Goal: Information Seeking & Learning: Learn about a topic

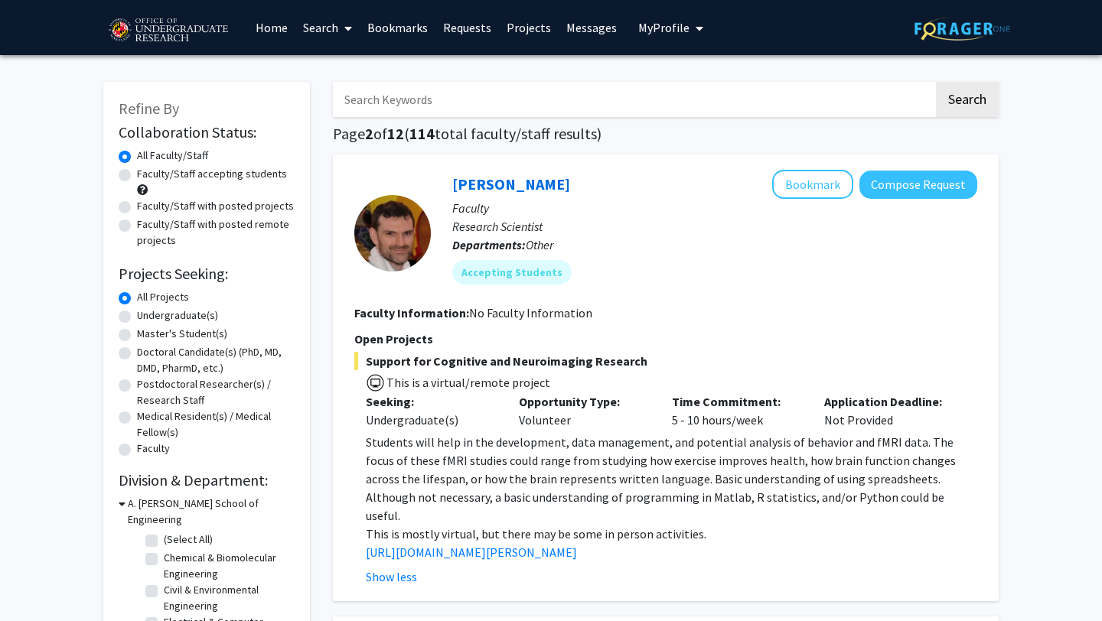
click at [397, 94] on input "Search Keywords" at bounding box center [633, 99] width 601 height 35
type input "[PERSON_NAME]"
click at [936, 82] on button "Search" at bounding box center [967, 99] width 63 height 35
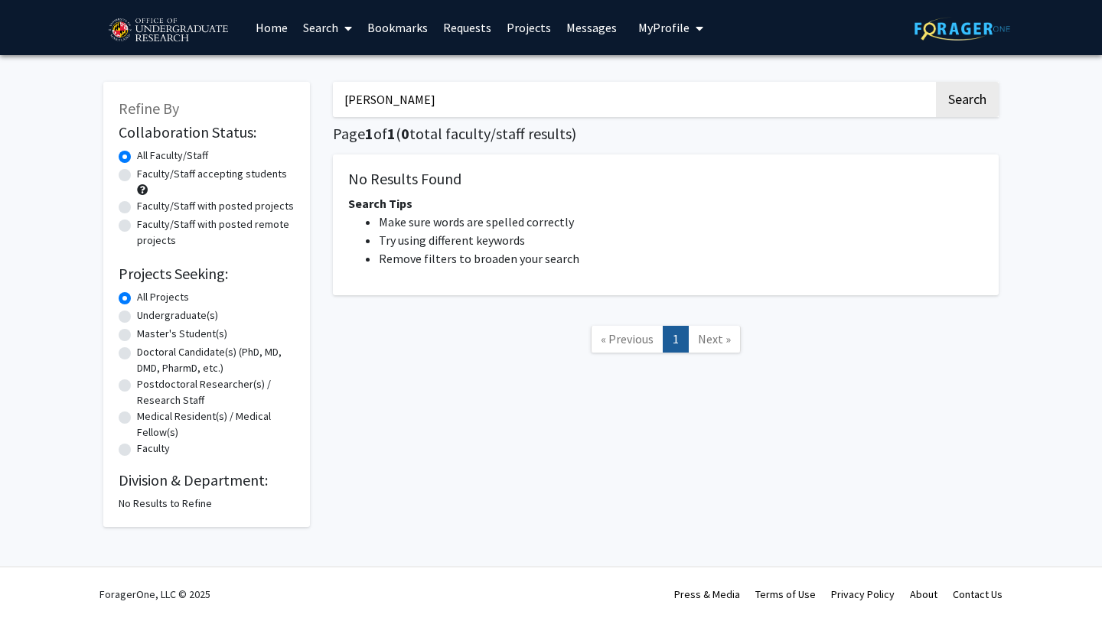
click at [137, 174] on label "Faculty/Staff accepting students" at bounding box center [212, 174] width 150 height 16
click at [137, 174] on input "Faculty/Staff accepting students" at bounding box center [142, 171] width 10 height 10
radio input "true"
drag, startPoint x: 646, startPoint y: 99, endPoint x: 296, endPoint y: 89, distance: 349.8
click at [298, 90] on div "Refine By Collaboration Status: Collaboration Status All Faculty/Staff Collabor…" at bounding box center [551, 297] width 918 height 461
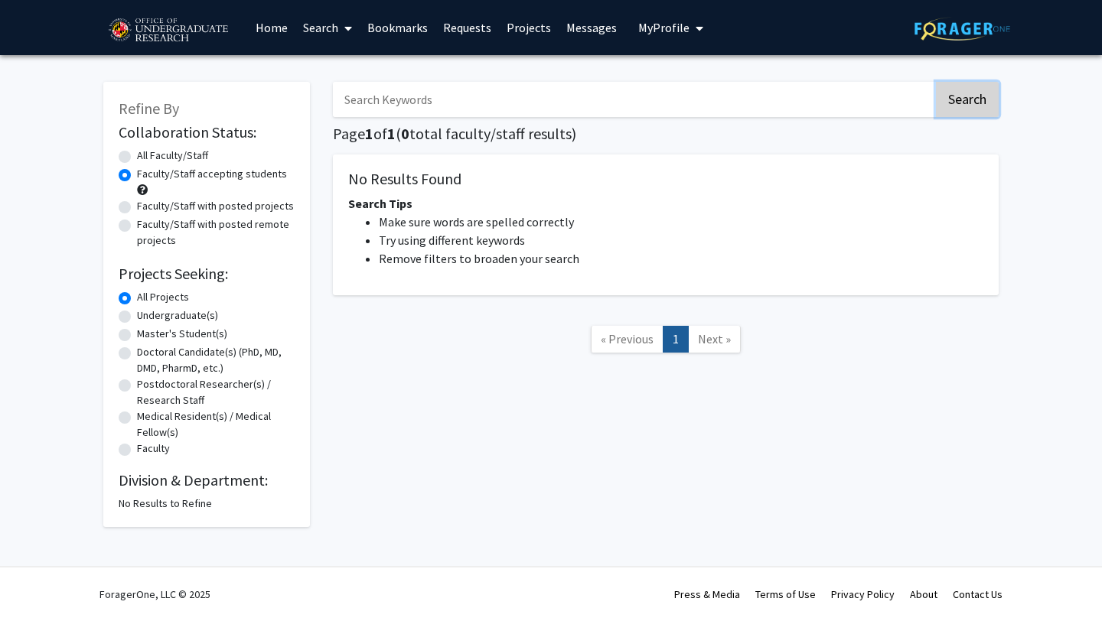
click at [983, 99] on button "Search" at bounding box center [967, 99] width 63 height 35
radio input "true"
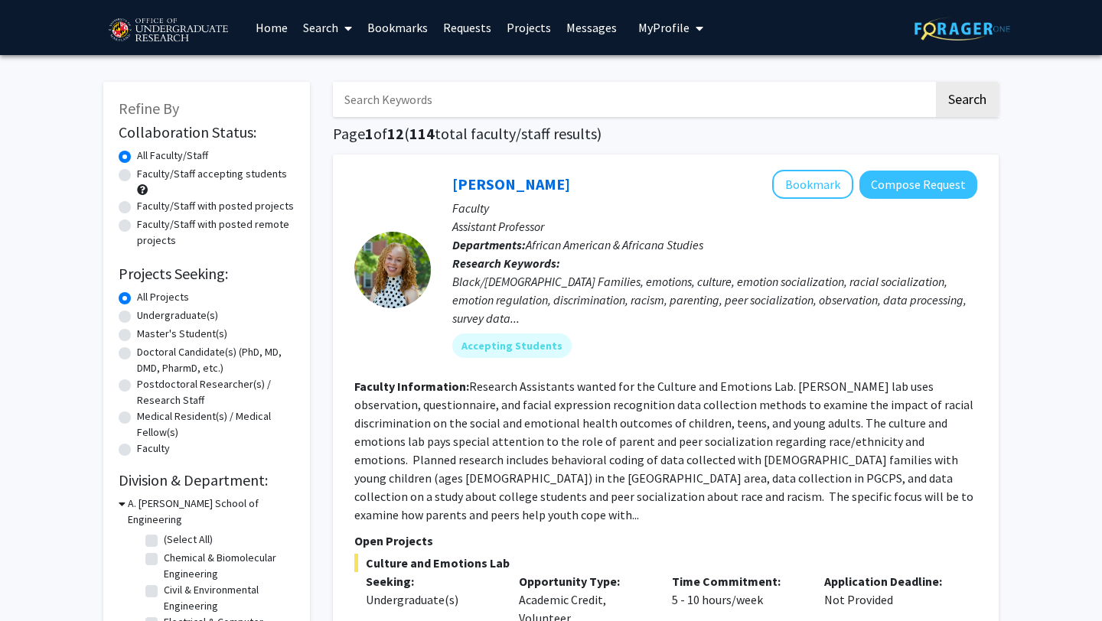
click at [137, 171] on label "Faculty/Staff accepting students" at bounding box center [212, 174] width 150 height 16
click at [137, 171] on input "Faculty/Staff accepting students" at bounding box center [142, 171] width 10 height 10
radio input "true"
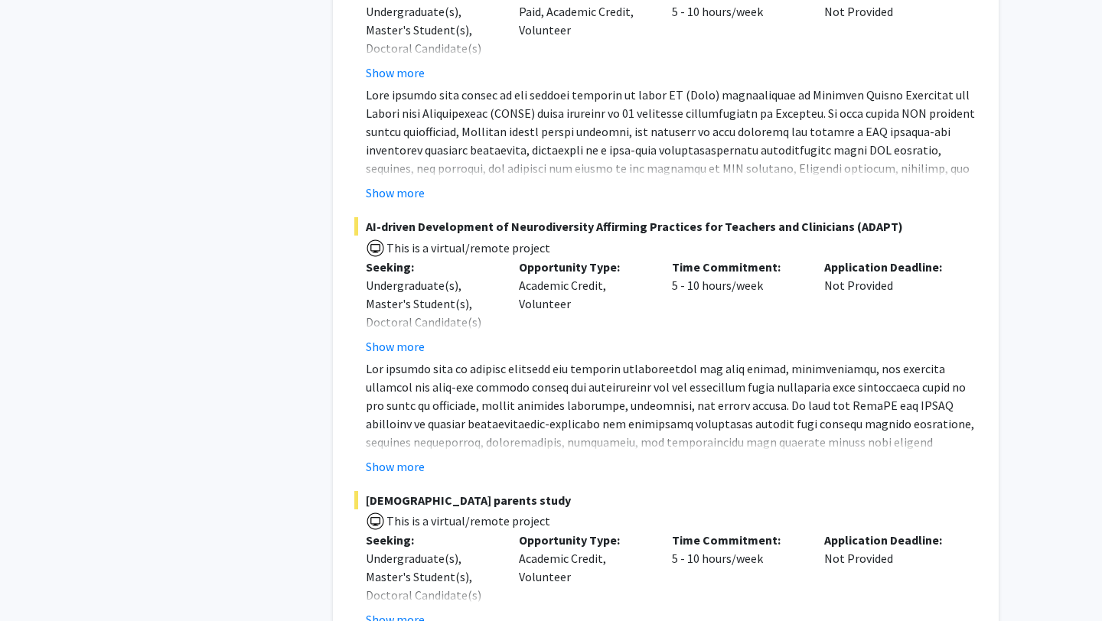
scroll to position [1875, 0]
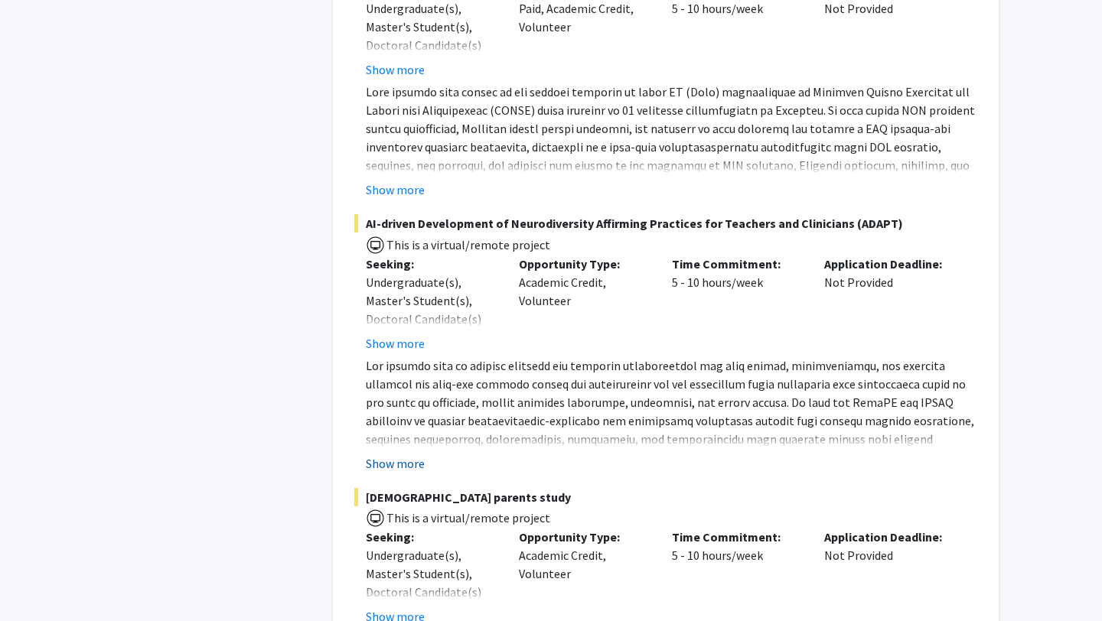
click at [406, 454] on button "Show more" at bounding box center [395, 463] width 59 height 18
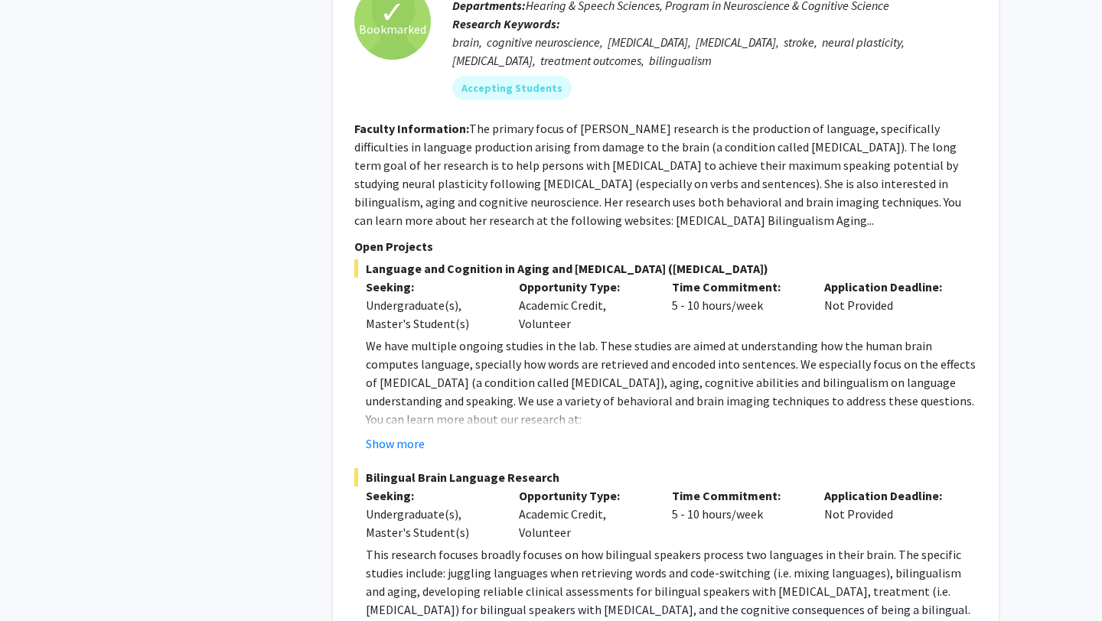
scroll to position [7389, 0]
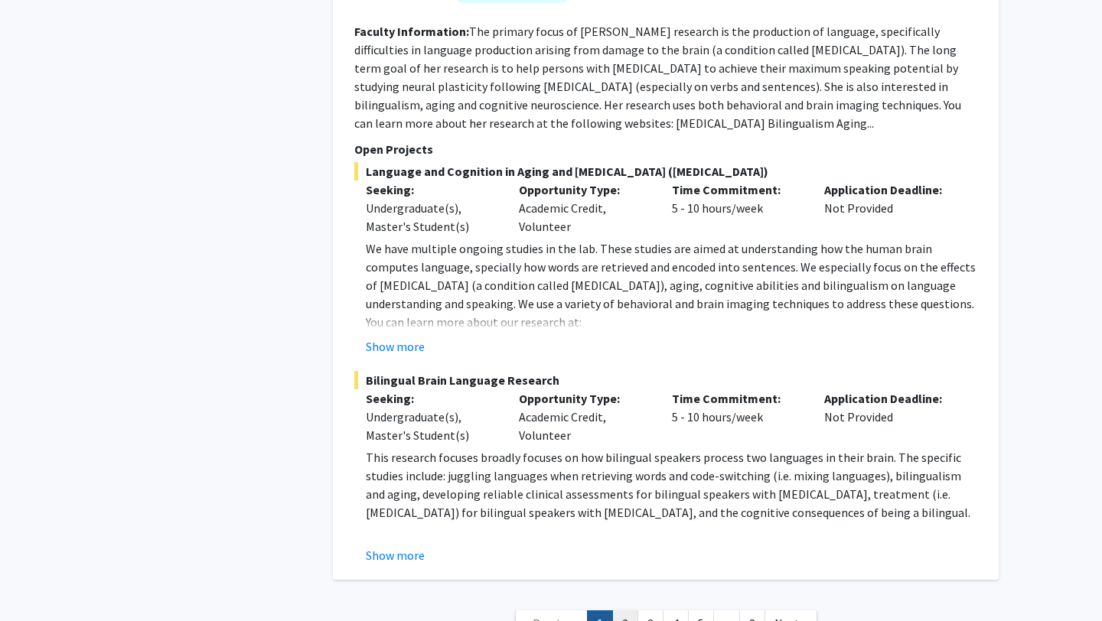
click at [622, 611] on link "2" at bounding box center [625, 624] width 26 height 27
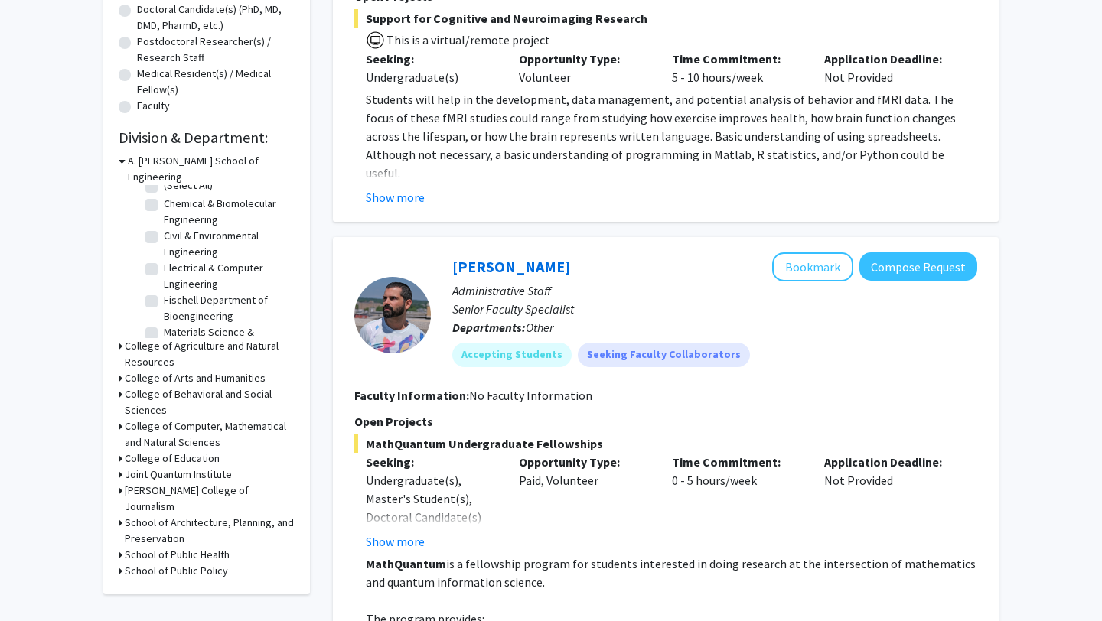
scroll to position [14, 0]
click at [187, 370] on h3 "College of Arts and Humanities" at bounding box center [195, 378] width 141 height 16
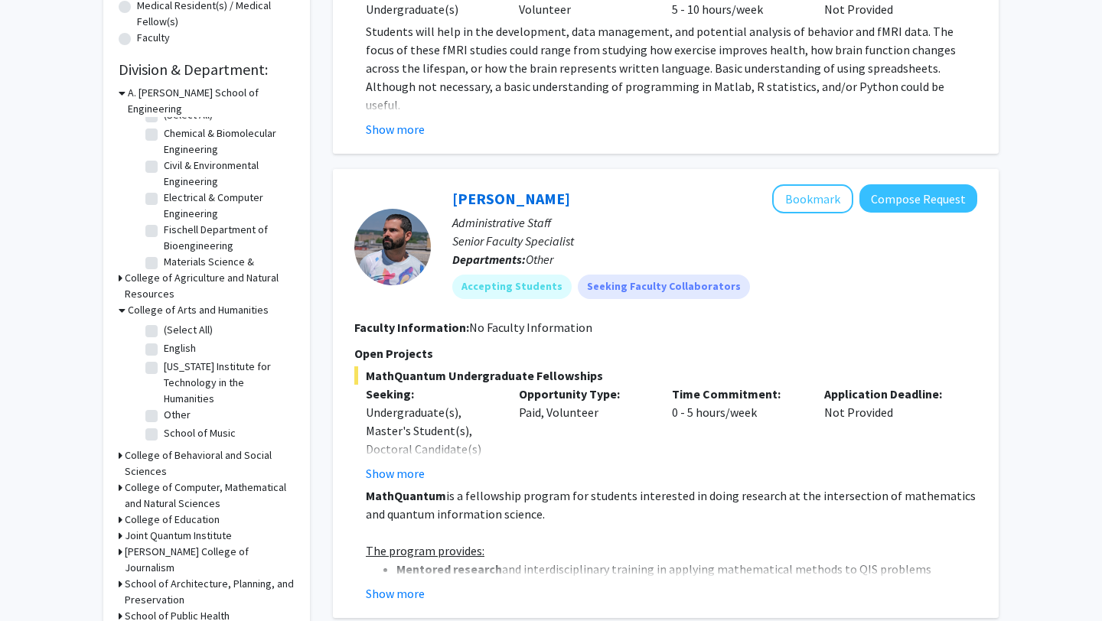
scroll to position [413, 0]
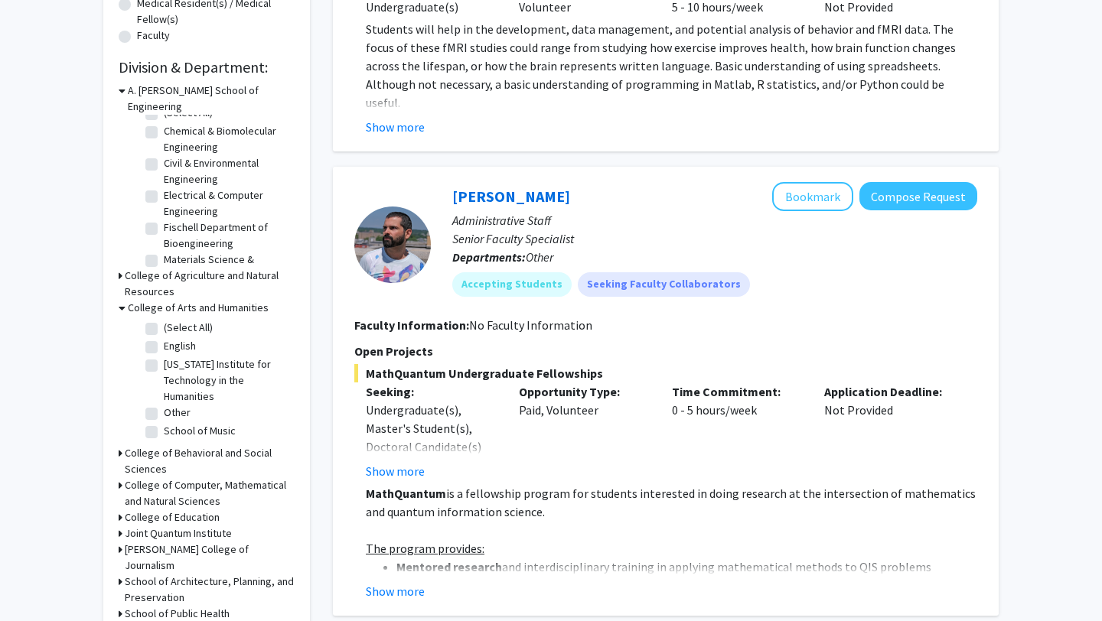
click at [197, 300] on h3 "College of Arts and Humanities" at bounding box center [198, 308] width 141 height 16
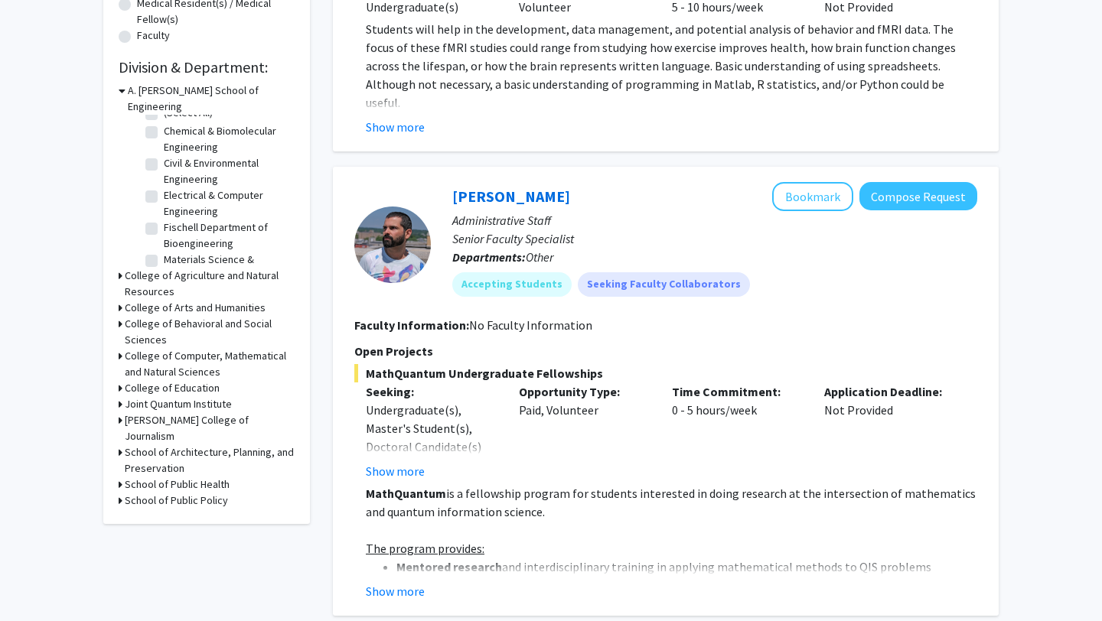
click at [196, 268] on h3 "College of Agriculture and Natural Resources" at bounding box center [210, 284] width 170 height 32
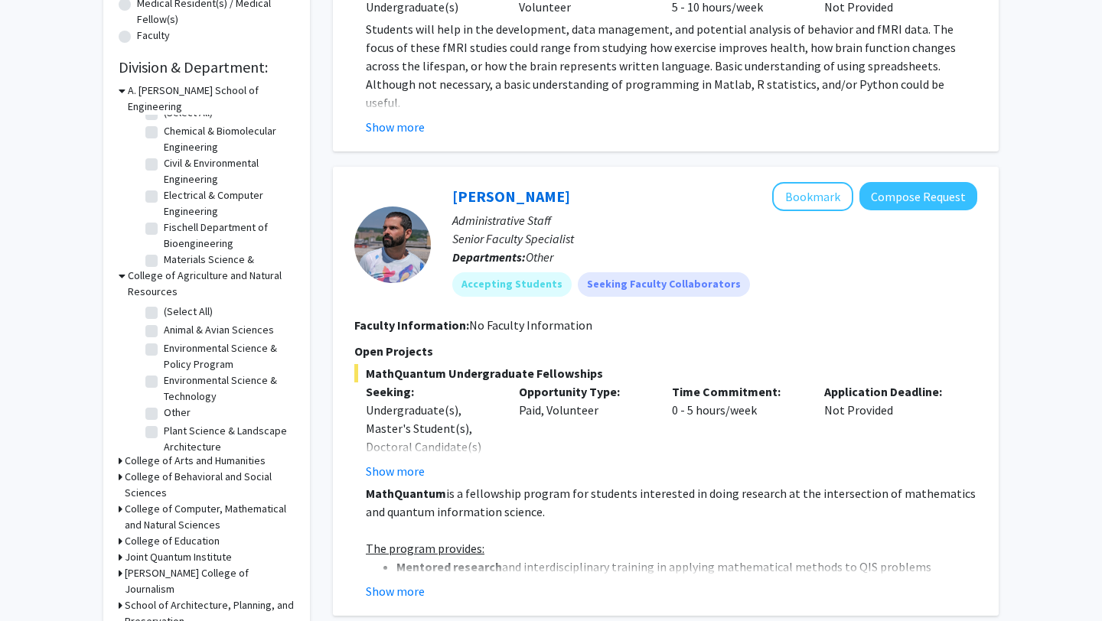
click at [164, 340] on label "Environmental Science & Policy Program" at bounding box center [227, 356] width 127 height 32
click at [164, 340] on input "Environmental Science & Policy Program" at bounding box center [169, 345] width 10 height 10
checkbox input "true"
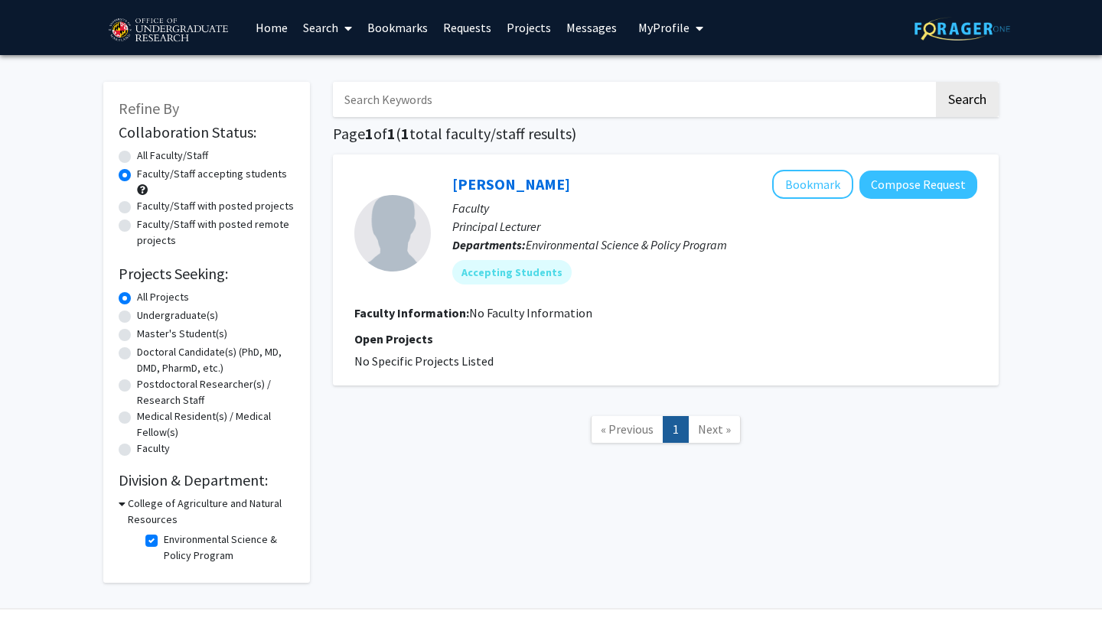
click at [145, 510] on h3 "College of Agriculture and Natural Resources" at bounding box center [211, 512] width 167 height 32
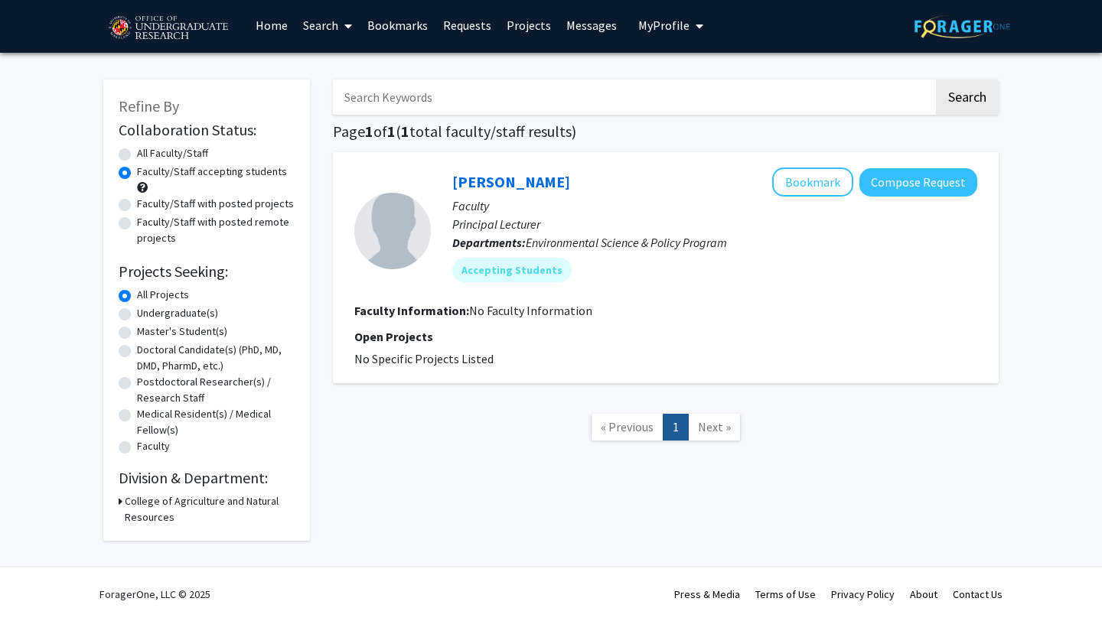
click at [145, 510] on h3 "College of Agriculture and Natural Resources" at bounding box center [210, 509] width 170 height 32
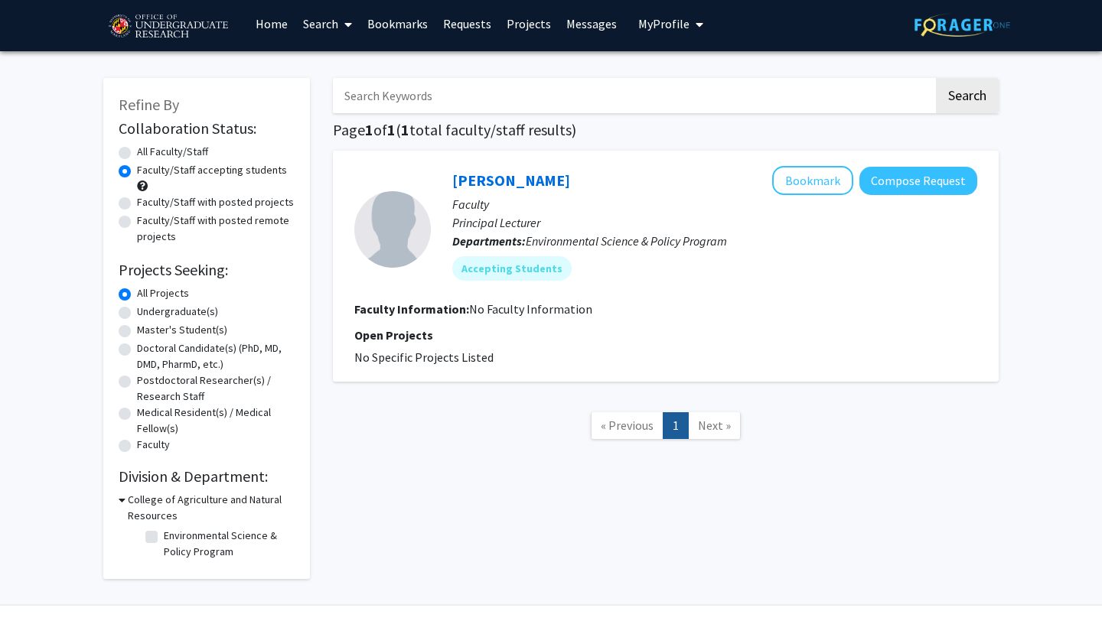
checkbox input "false"
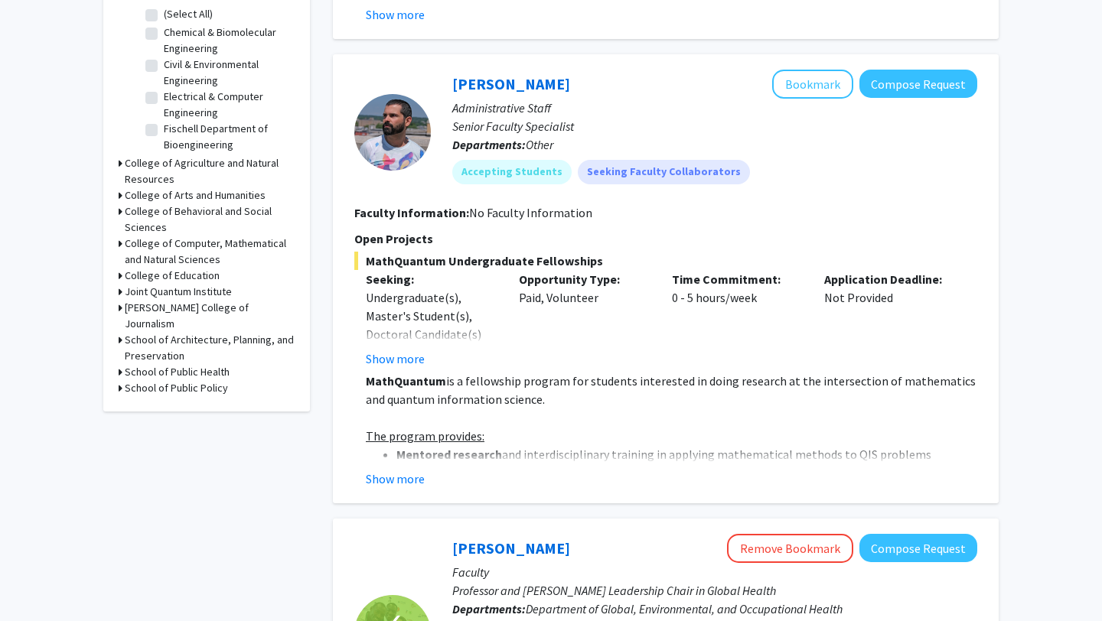
scroll to position [529, 0]
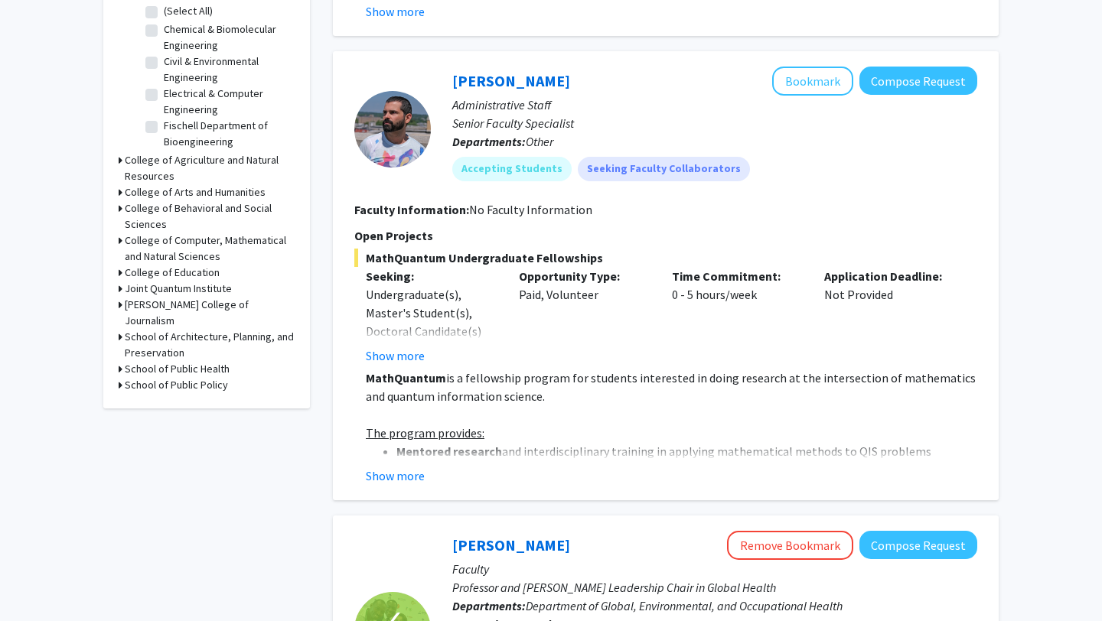
click at [174, 200] on h3 "College of Behavioral and Social Sciences" at bounding box center [210, 216] width 170 height 32
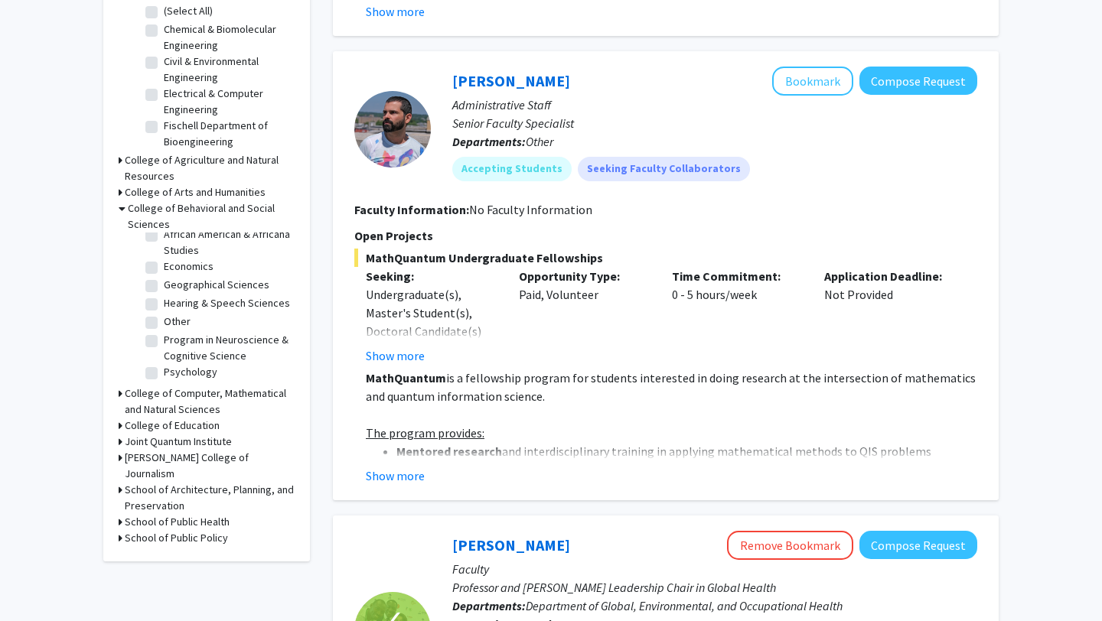
scroll to position [29, 0]
click at [164, 363] on label "Psychology" at bounding box center [191, 371] width 54 height 16
click at [164, 363] on input "Psychology" at bounding box center [169, 368] width 10 height 10
checkbox input "true"
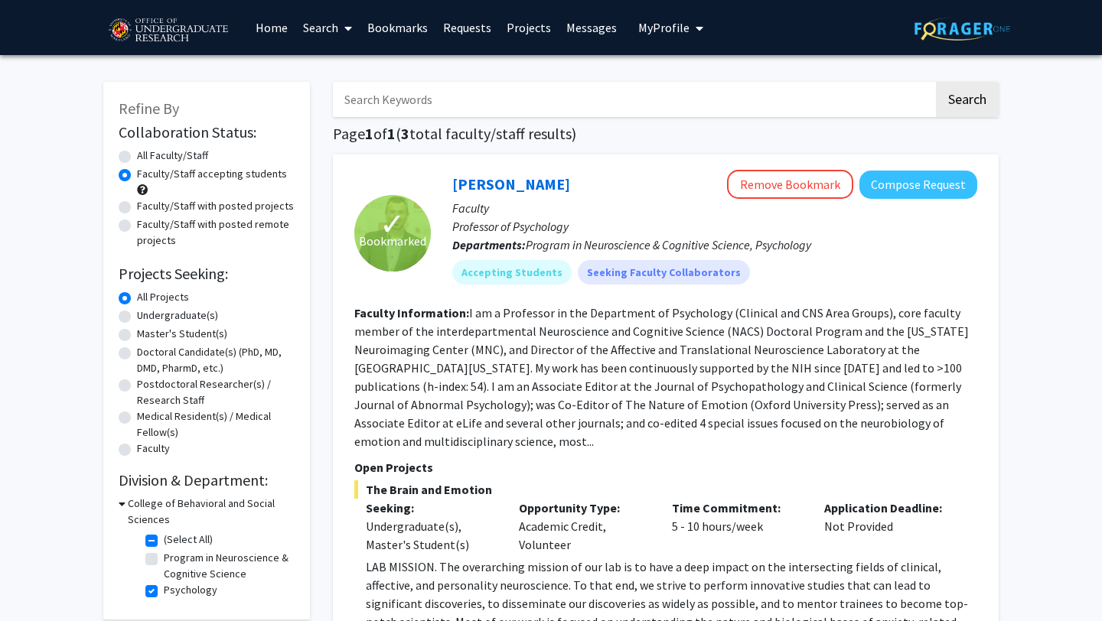
click at [401, 26] on link "Bookmarks" at bounding box center [398, 28] width 76 height 54
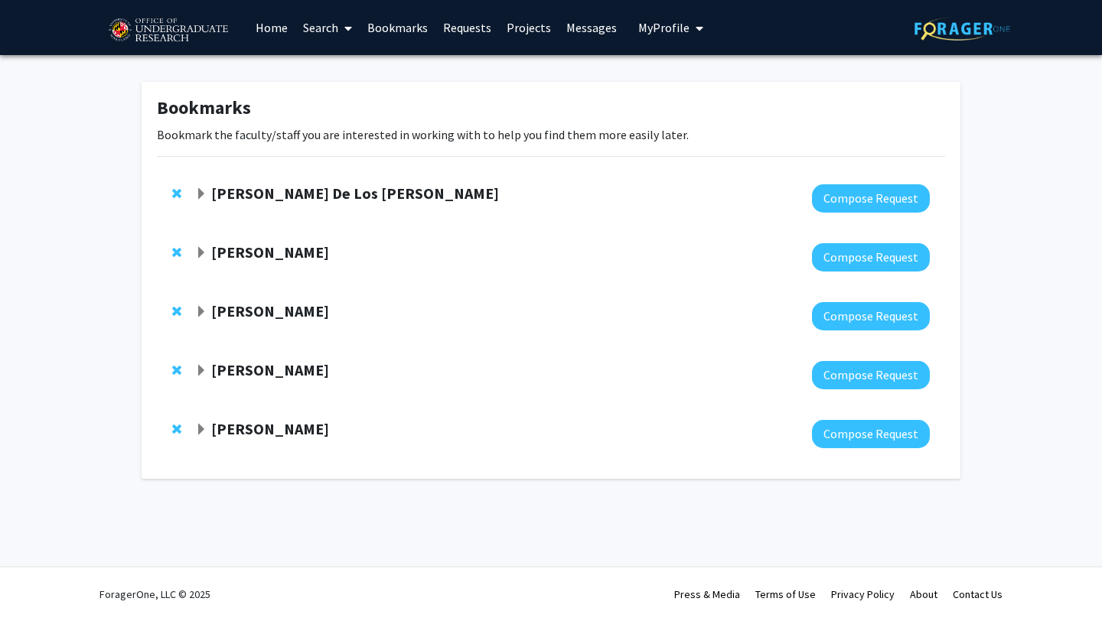
click at [225, 194] on strong "[PERSON_NAME] De Los [PERSON_NAME]" at bounding box center [355, 193] width 288 height 19
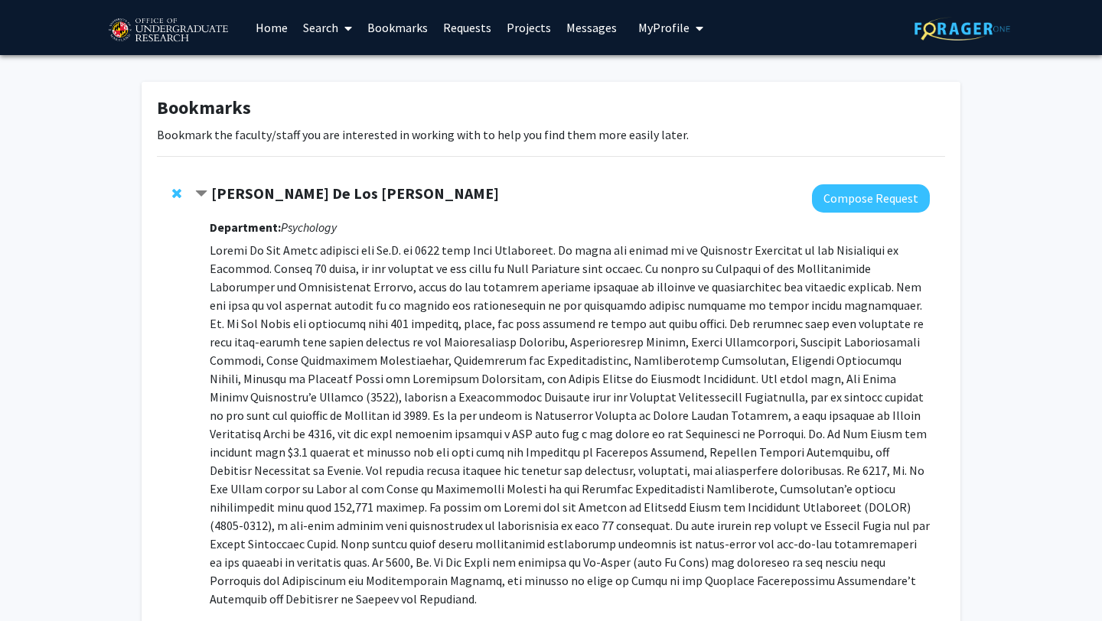
click at [244, 195] on strong "[PERSON_NAME] De Los [PERSON_NAME]" at bounding box center [355, 193] width 288 height 19
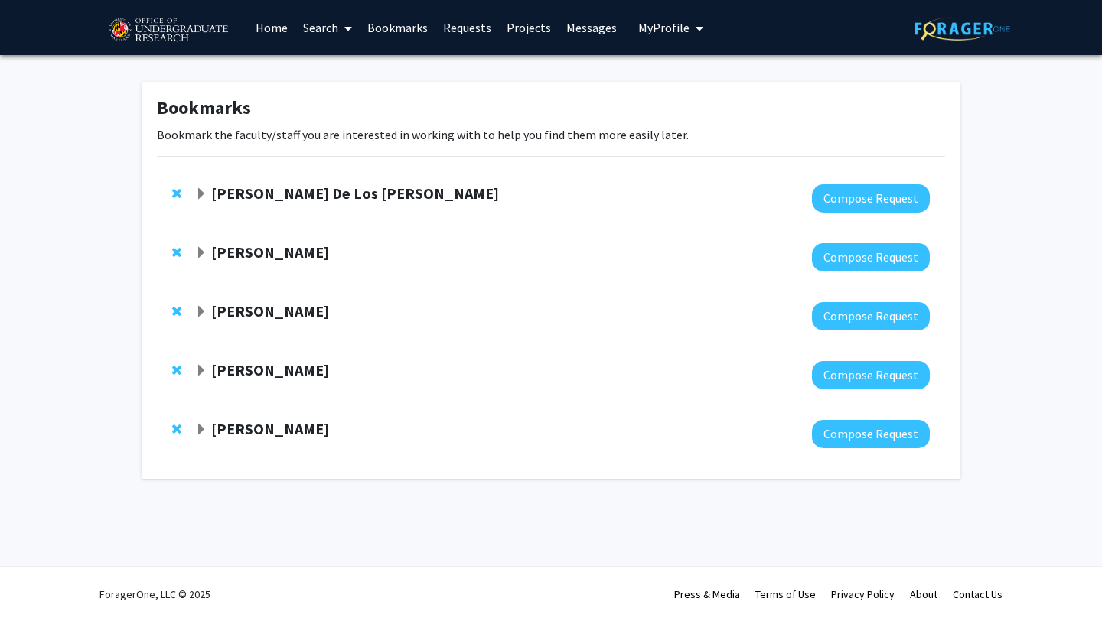
click at [257, 252] on strong "[PERSON_NAME]" at bounding box center [270, 252] width 118 height 19
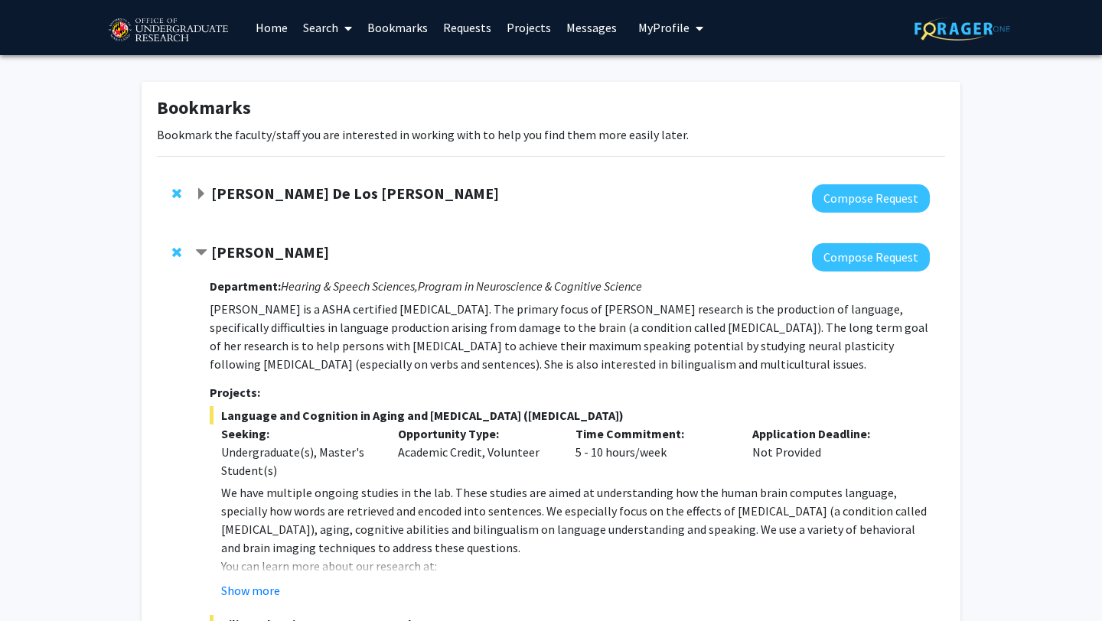
click at [257, 252] on strong "[PERSON_NAME]" at bounding box center [270, 252] width 118 height 19
